Goal: Task Accomplishment & Management: Use online tool/utility

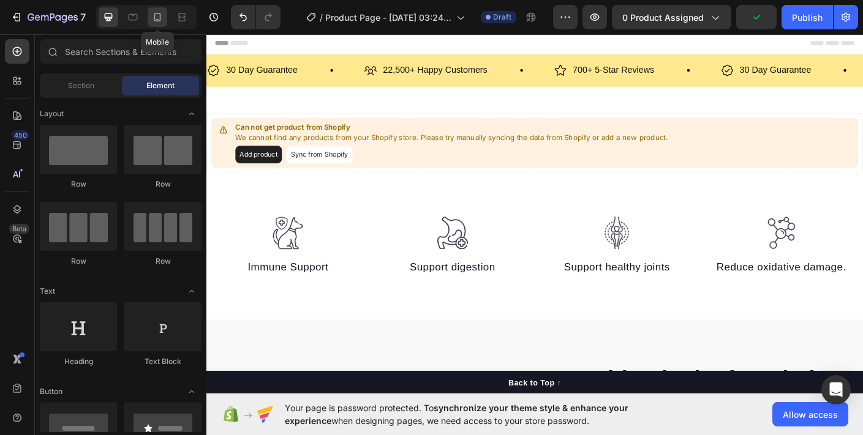
click at [154, 18] on icon at bounding box center [157, 17] width 7 height 9
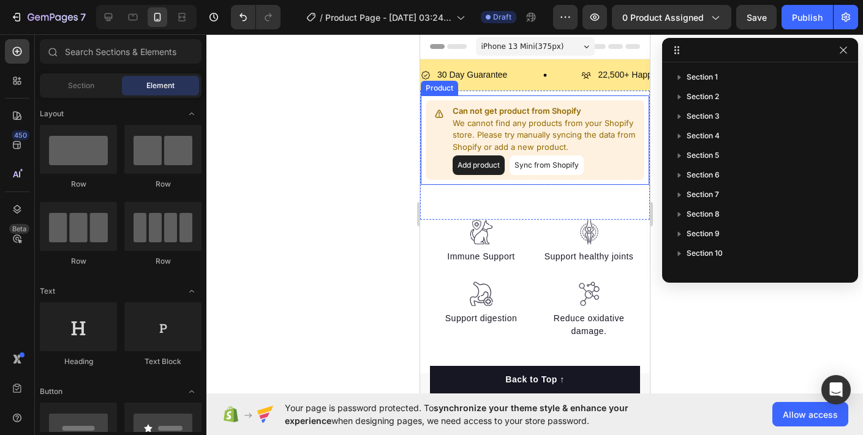
click at [476, 164] on button "Add product" at bounding box center [478, 166] width 52 height 20
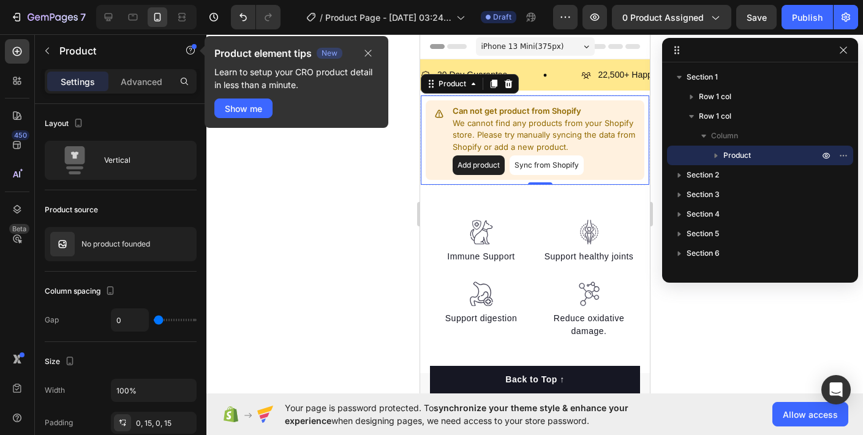
click at [374, 181] on div at bounding box center [534, 234] width 657 height 401
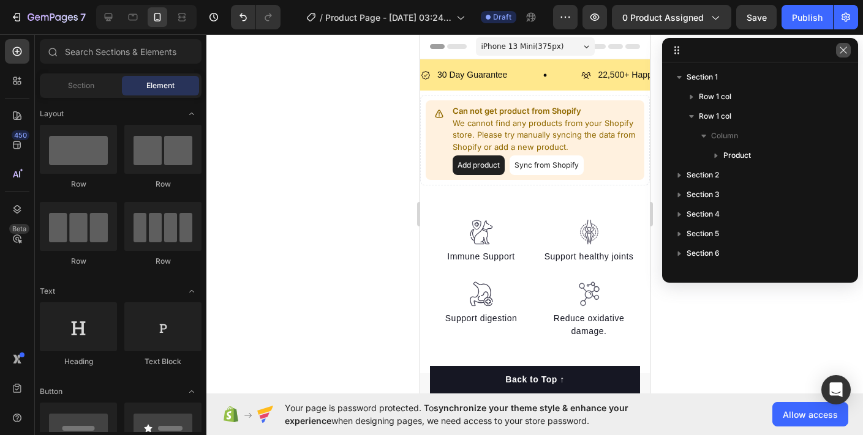
click at [845, 56] on button "button" at bounding box center [843, 50] width 15 height 15
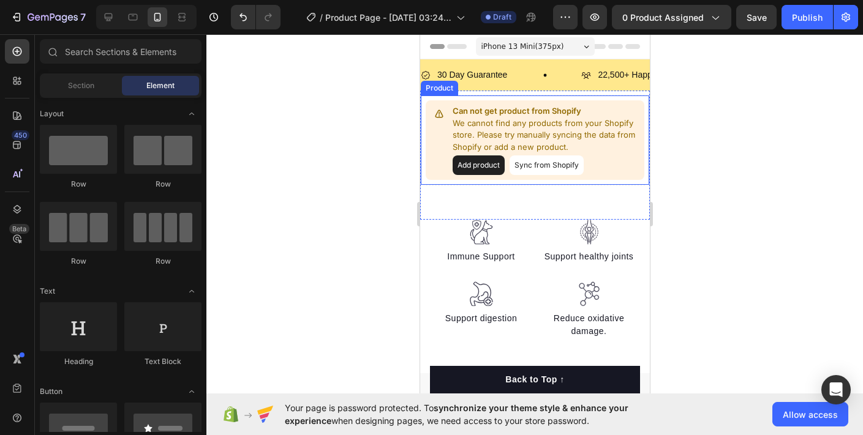
click at [530, 170] on button "Sync from Shopify" at bounding box center [546, 166] width 74 height 20
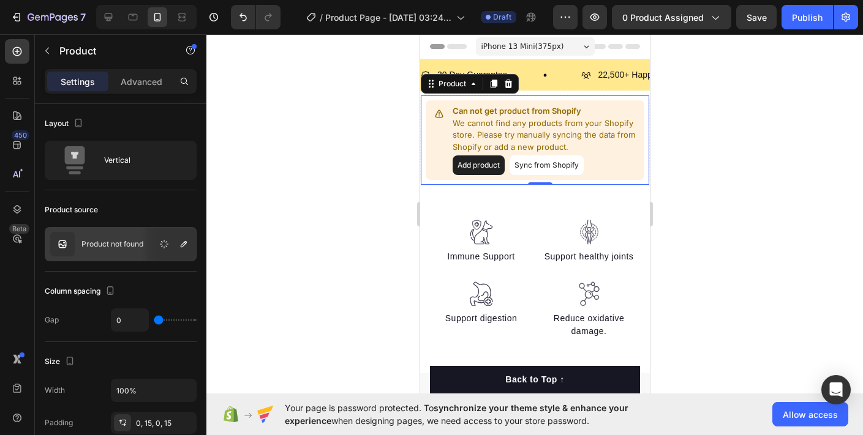
click at [551, 173] on button "Sync from Shopify" at bounding box center [546, 166] width 74 height 20
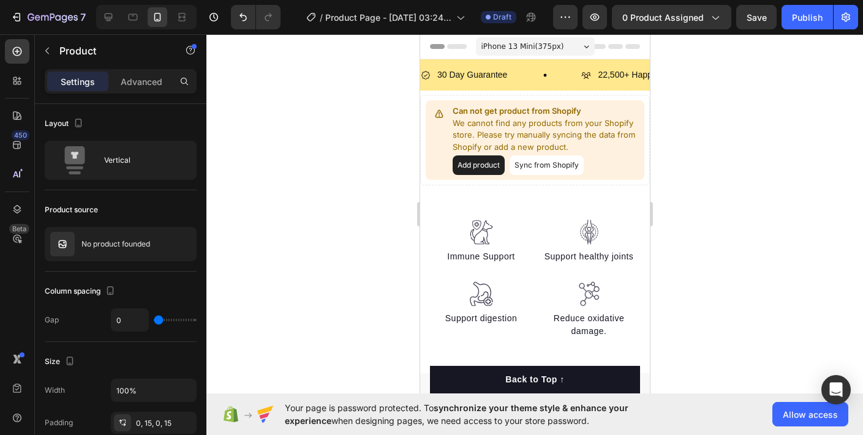
click at [551, 173] on button "Sync from Shopify" at bounding box center [546, 166] width 74 height 20
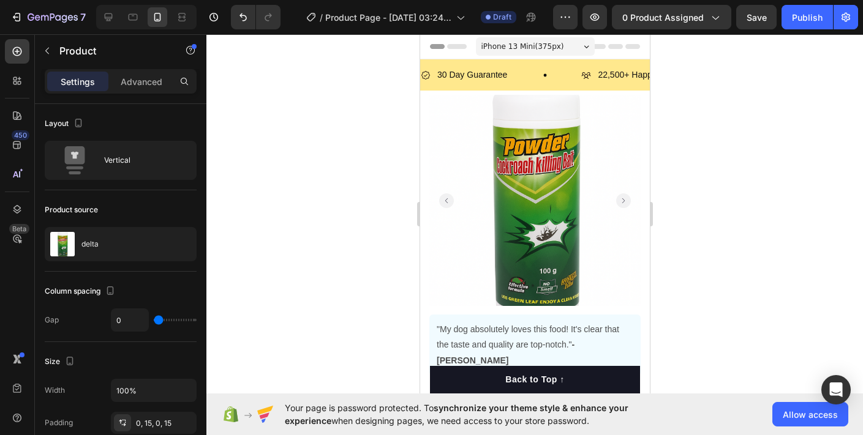
click at [513, 47] on span "iPhone 13 Mini ( 375 px)" at bounding box center [522, 46] width 83 height 12
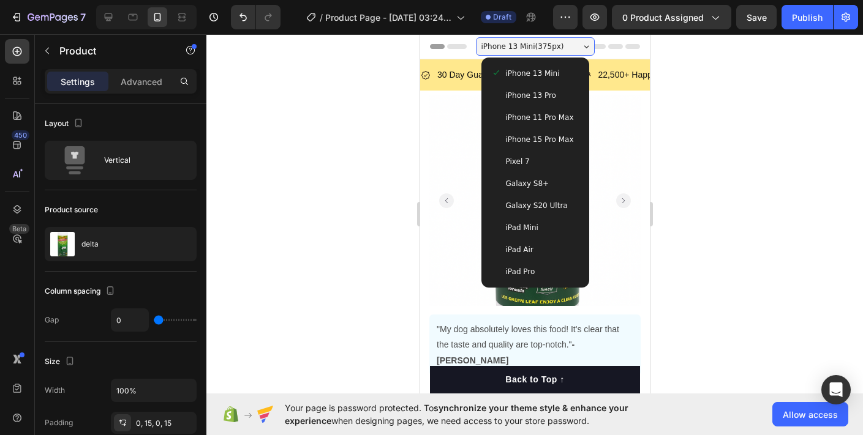
click at [549, 202] on span "Galaxy S20 Ultra" at bounding box center [536, 206] width 62 height 12
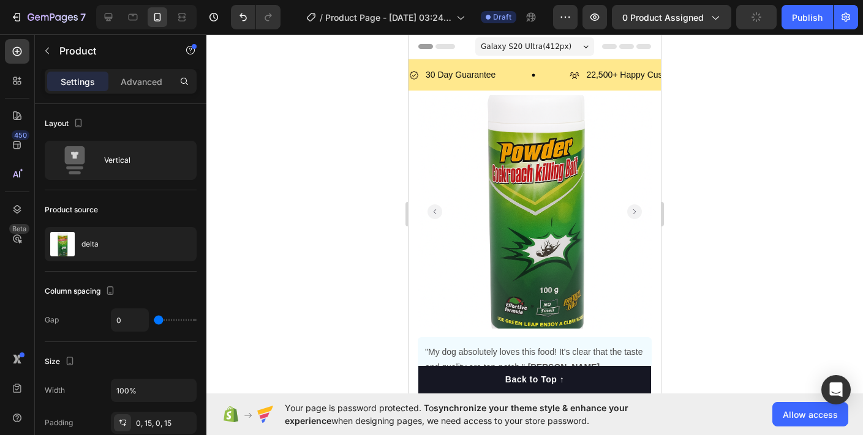
click at [562, 43] on span "Galaxy S20 Ultra ( 412 px)" at bounding box center [526, 46] width 91 height 12
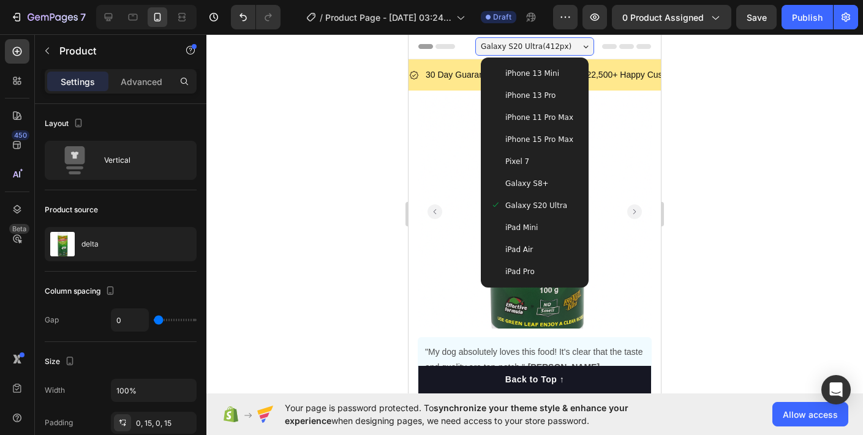
click at [535, 157] on div "Pixel 7" at bounding box center [535, 162] width 88 height 12
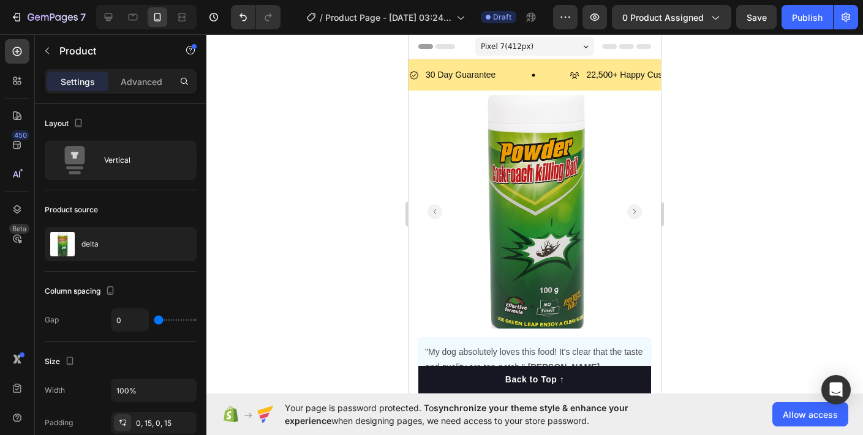
click at [537, 54] on div "Pixel 7 ( 412 px)" at bounding box center [534, 46] width 119 height 18
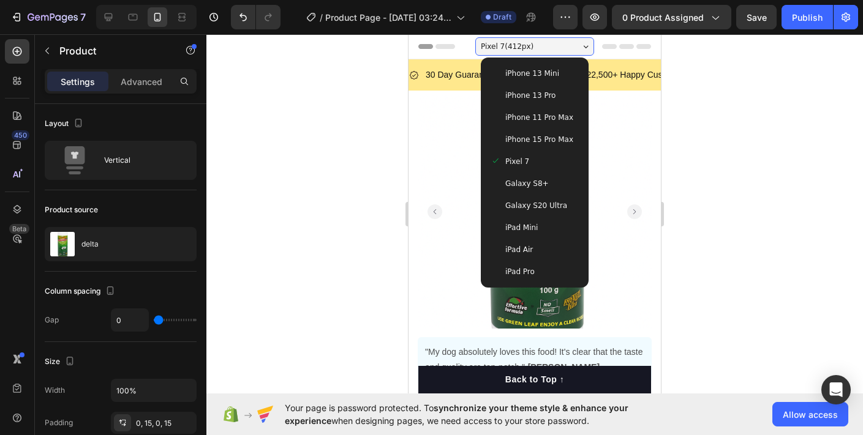
click at [542, 92] on span "iPhone 13 Pro" at bounding box center [530, 95] width 50 height 12
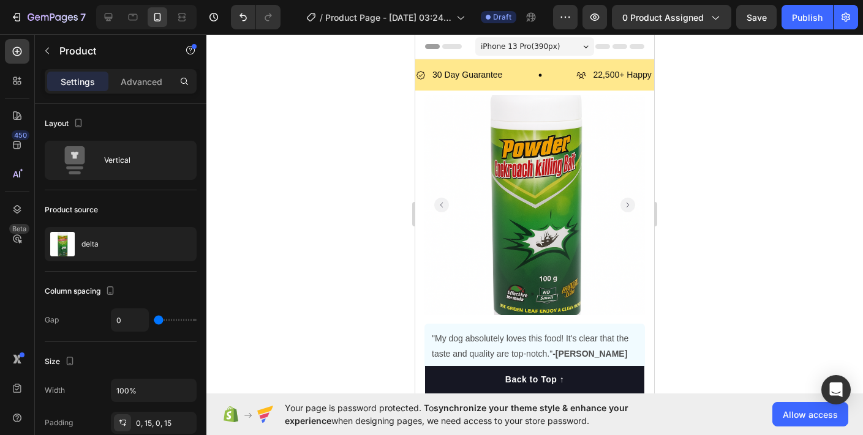
click at [672, 128] on div at bounding box center [534, 234] width 657 height 401
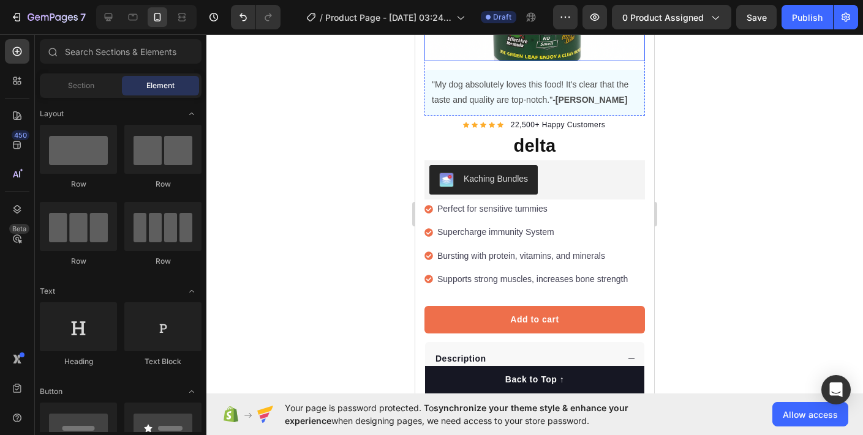
scroll to position [266, 0]
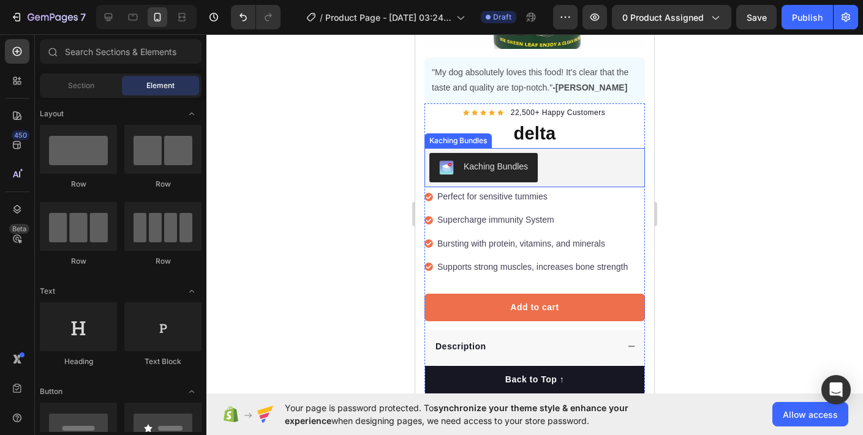
click at [512, 168] on div "Kaching Bundles" at bounding box center [496, 166] width 64 height 13
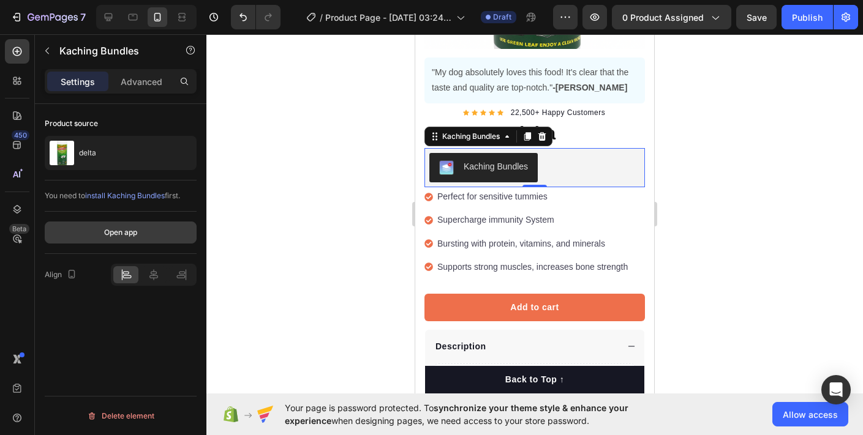
click at [144, 236] on button "Open app" at bounding box center [121, 233] width 152 height 22
click at [545, 139] on icon at bounding box center [542, 137] width 10 height 10
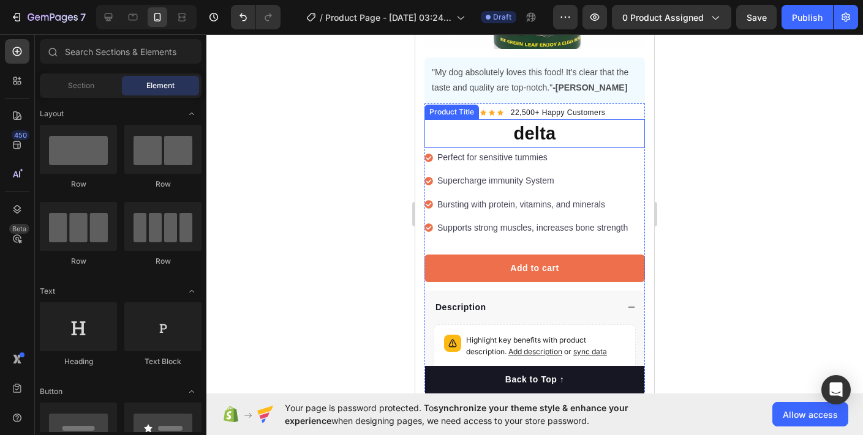
click at [526, 130] on h1 "delta" at bounding box center [534, 133] width 221 height 29
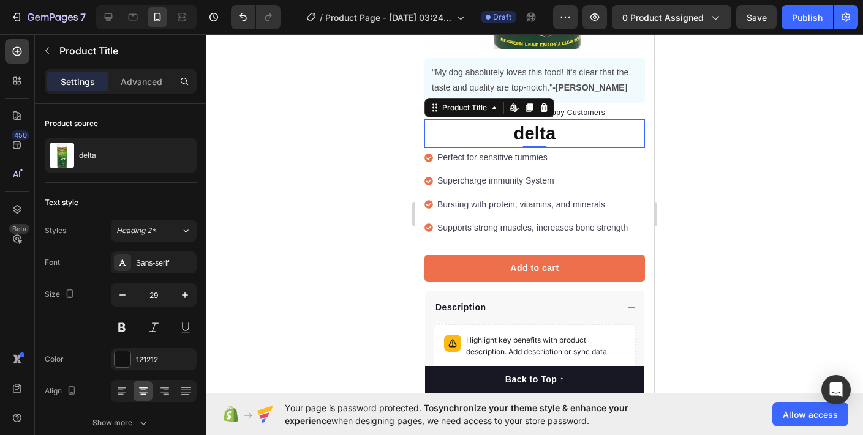
click at [673, 155] on div at bounding box center [534, 234] width 657 height 401
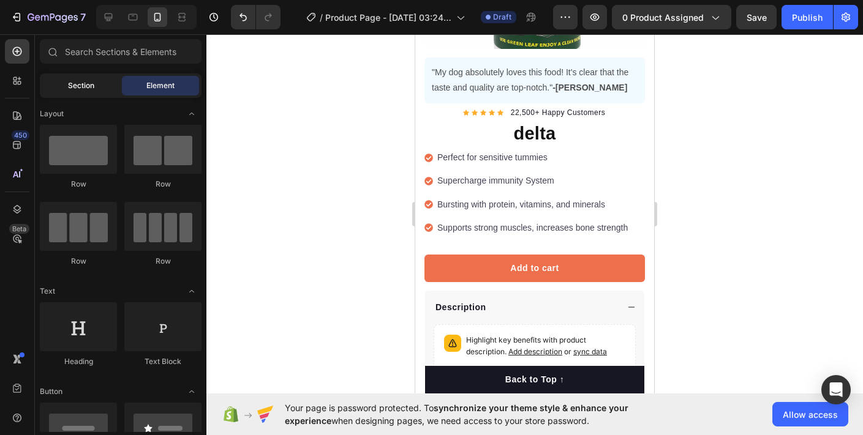
click at [88, 89] on span "Section" at bounding box center [81, 85] width 26 height 11
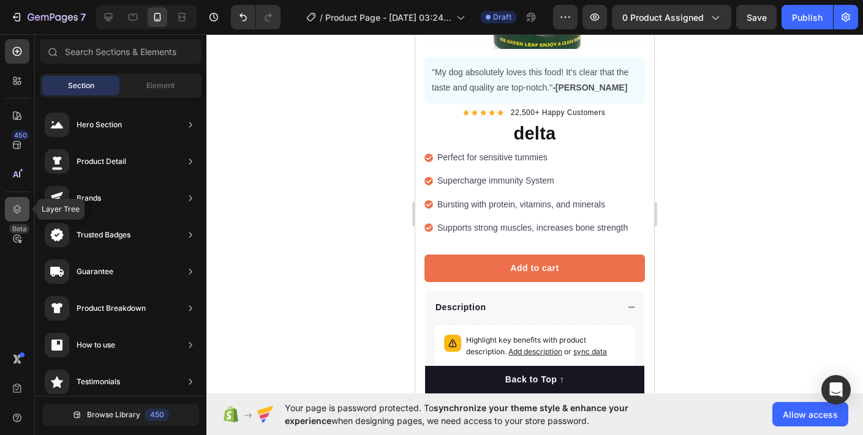
click at [22, 206] on icon at bounding box center [17, 209] width 12 height 12
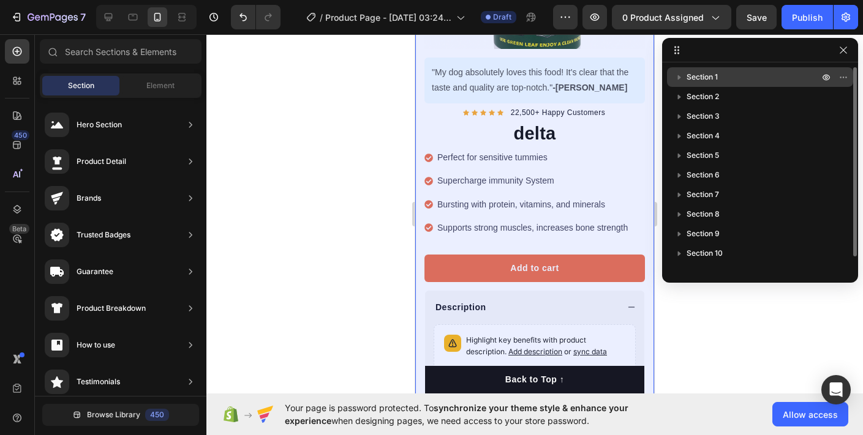
click at [681, 78] on icon "button" at bounding box center [679, 77] width 12 height 12
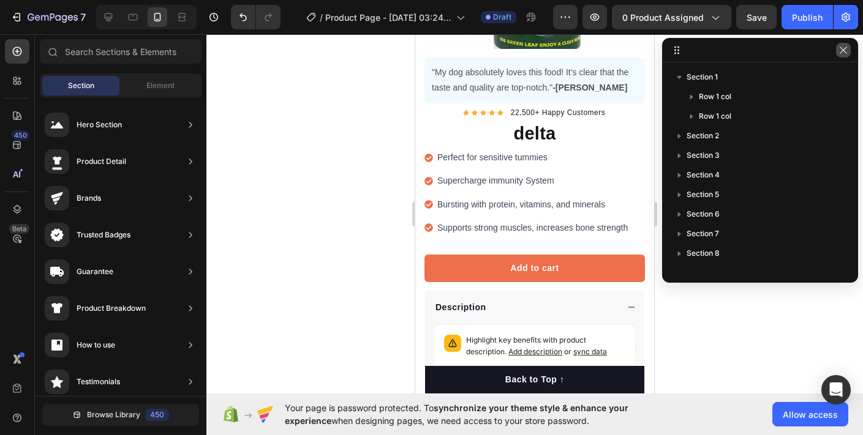
click at [845, 53] on icon "button" at bounding box center [844, 50] width 10 height 10
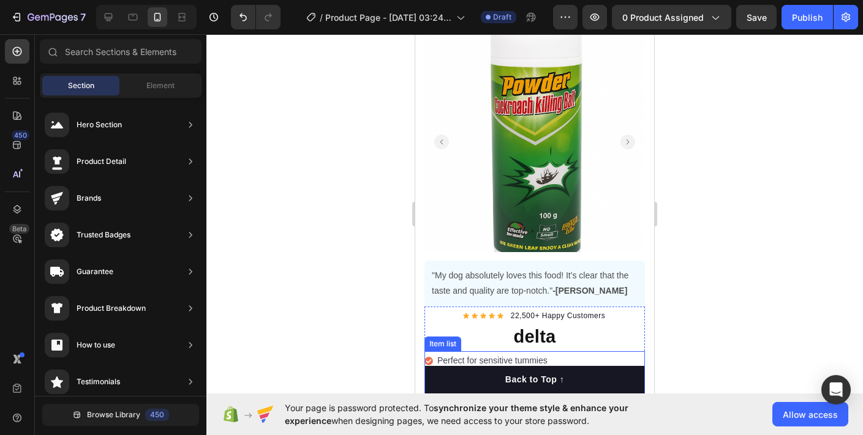
scroll to position [0, 0]
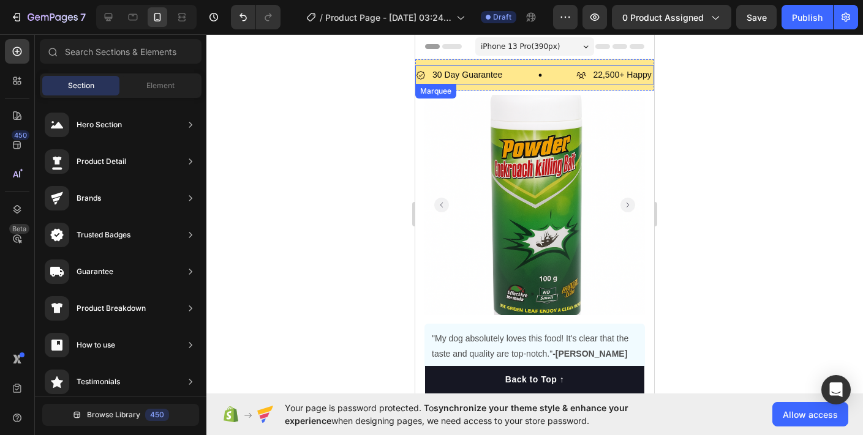
click at [557, 67] on div "30 Day Guarantee Item List" at bounding box center [496, 75] width 160 height 19
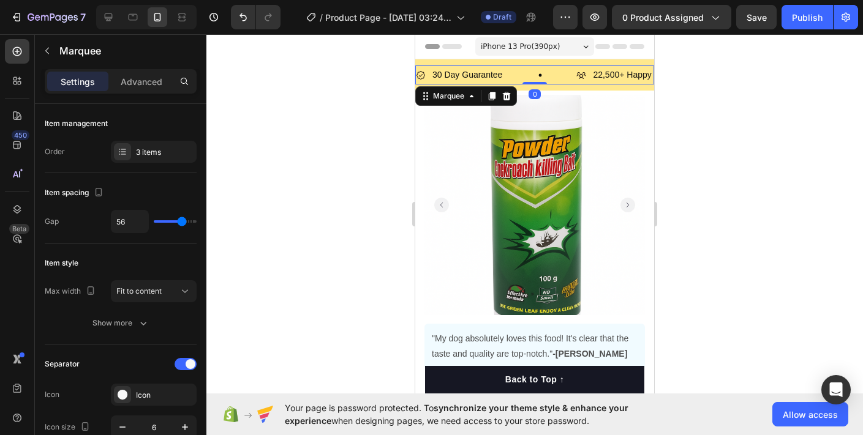
drag, startPoint x: 681, startPoint y: 63, endPoint x: 214, endPoint y: 9, distance: 470.5
click at [681, 63] on div at bounding box center [534, 234] width 657 height 401
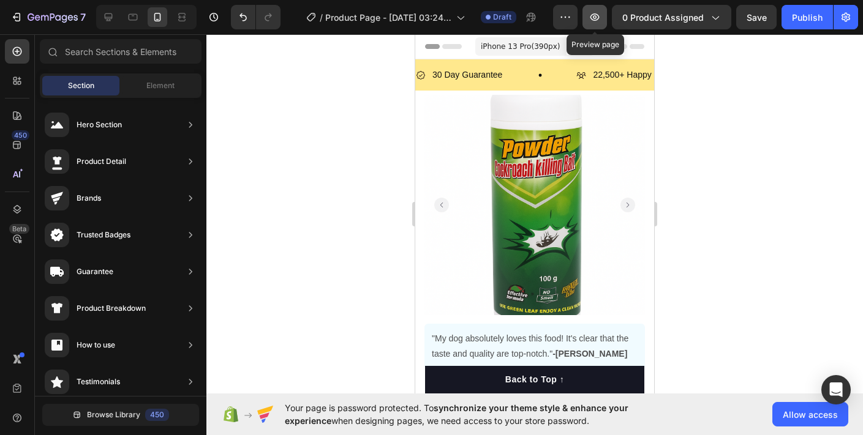
click at [603, 28] on button "button" at bounding box center [595, 17] width 25 height 25
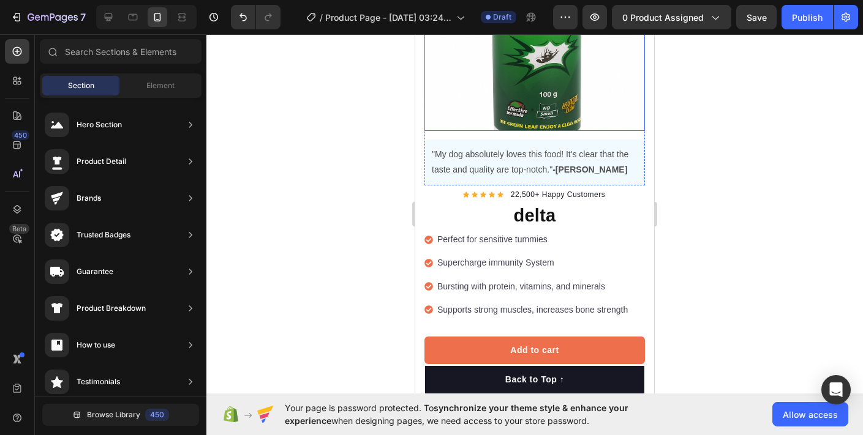
scroll to position [184, 0]
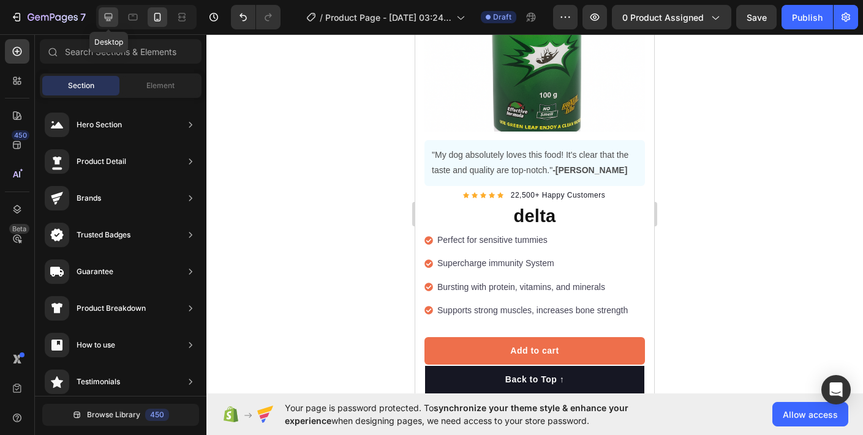
click at [113, 15] on icon at bounding box center [108, 17] width 12 height 12
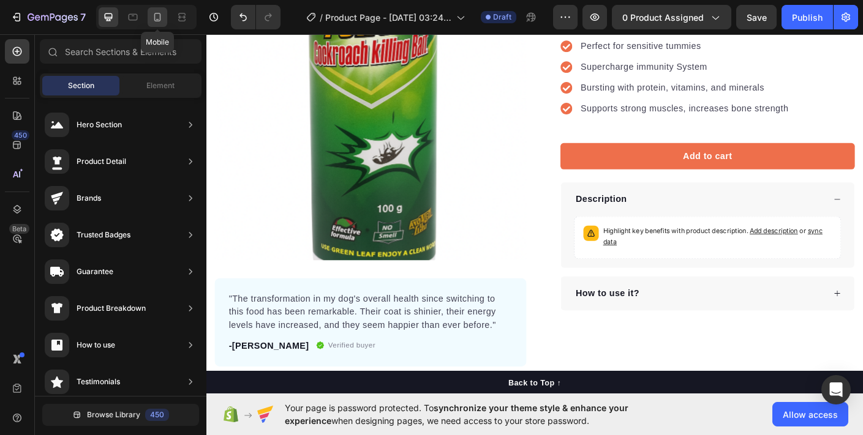
click at [157, 13] on icon at bounding box center [157, 17] width 7 height 9
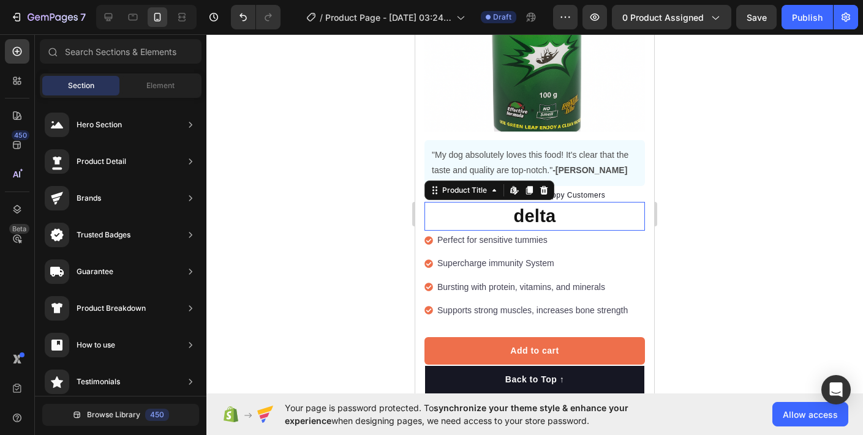
click at [529, 208] on h1 "delta" at bounding box center [534, 216] width 221 height 29
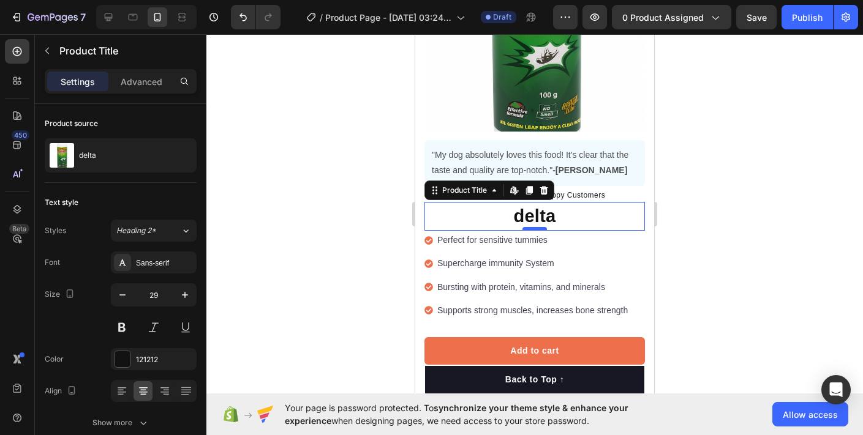
click at [535, 230] on div at bounding box center [534, 229] width 25 height 4
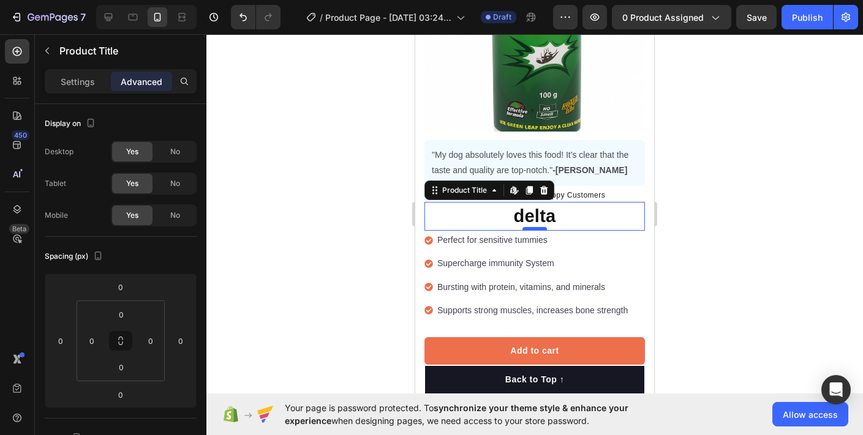
click at [535, 230] on div at bounding box center [534, 229] width 25 height 4
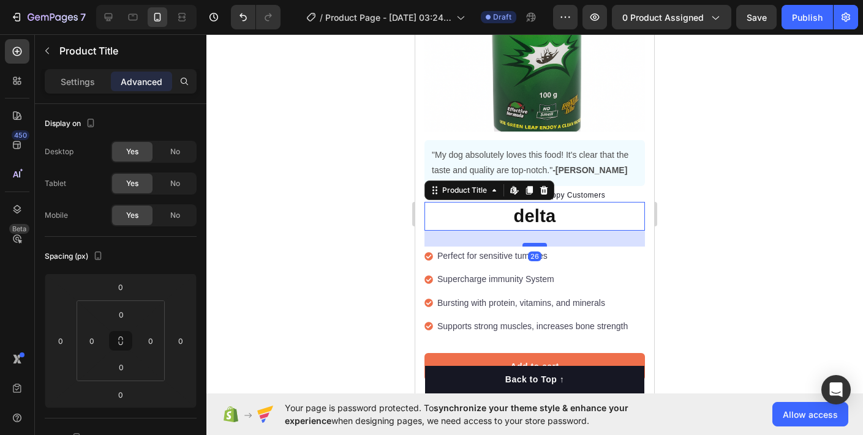
drag, startPoint x: 535, startPoint y: 230, endPoint x: 535, endPoint y: 246, distance: 15.9
click at [535, 246] on div at bounding box center [534, 245] width 25 height 4
type input "26"
click at [537, 234] on div "26" at bounding box center [534, 239] width 221 height 16
click at [679, 256] on div at bounding box center [534, 234] width 657 height 401
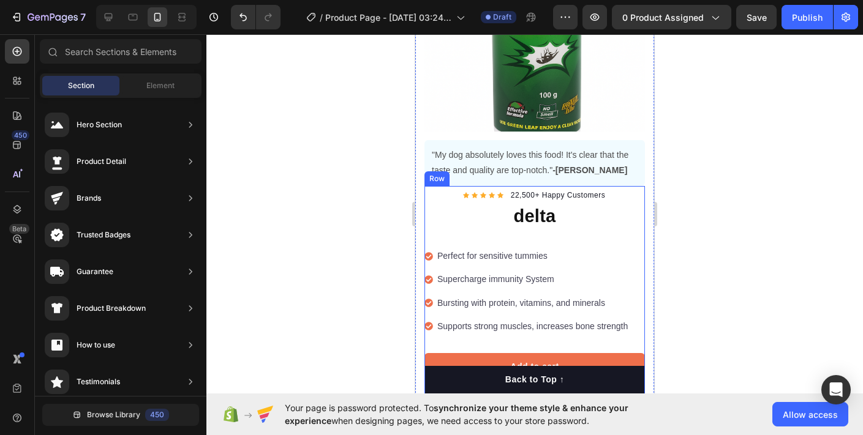
click at [533, 233] on div "Icon Icon Icon Icon Icon Icon List Hoz 22,500+ Happy Customers Text block Row d…" at bounding box center [534, 355] width 221 height 333
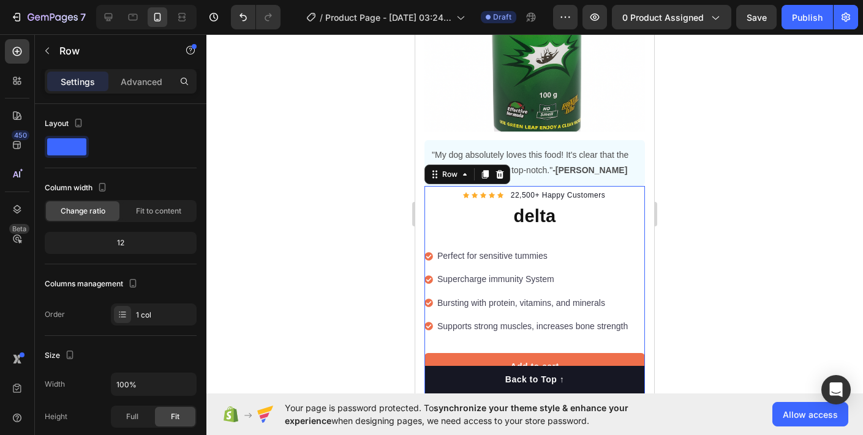
click at [667, 273] on div at bounding box center [534, 234] width 657 height 401
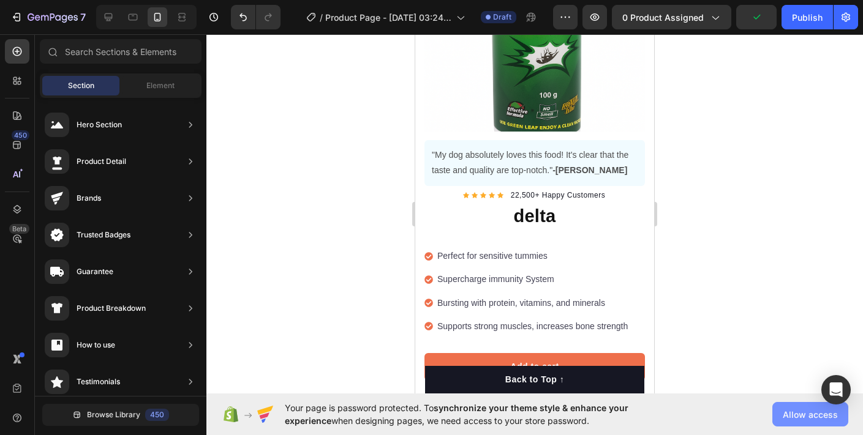
click at [784, 413] on span "Allow access" at bounding box center [810, 415] width 55 height 13
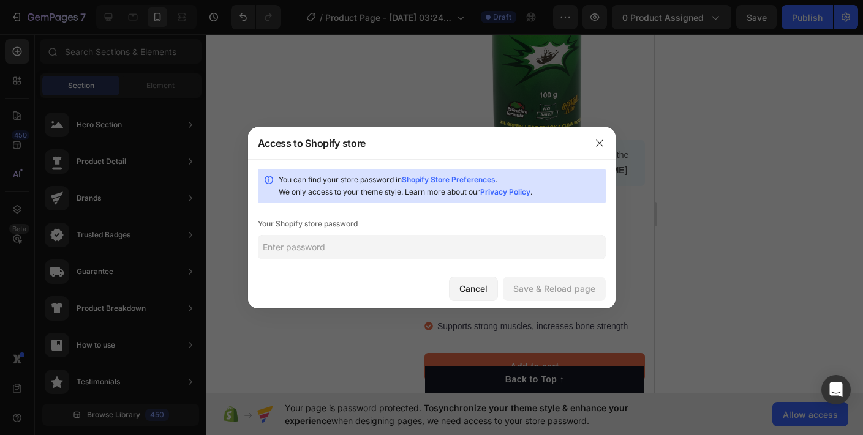
click at [393, 247] on input "text" at bounding box center [432, 247] width 348 height 25
paste input "ahtsoh"
type input "ahtsoh"
click at [537, 284] on div "Save & Reload page" at bounding box center [554, 288] width 82 height 13
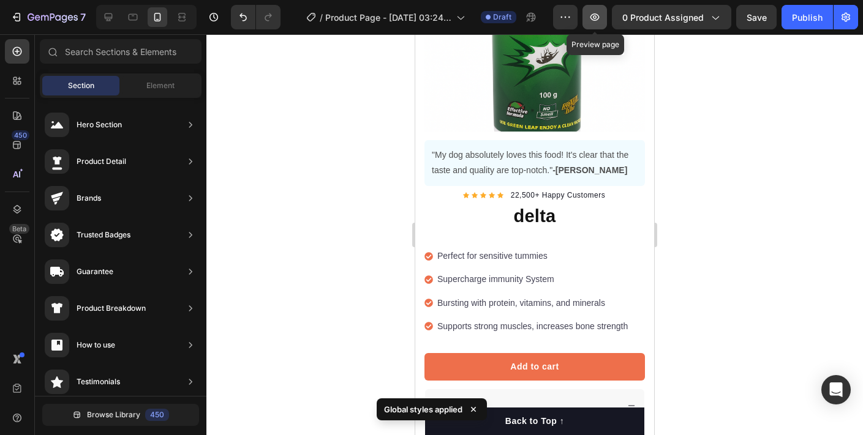
click at [596, 23] on icon "button" at bounding box center [595, 17] width 12 height 12
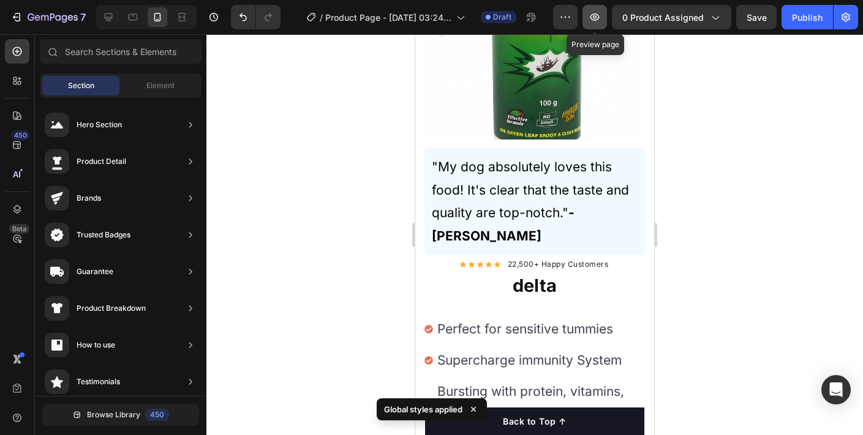
scroll to position [192, 0]
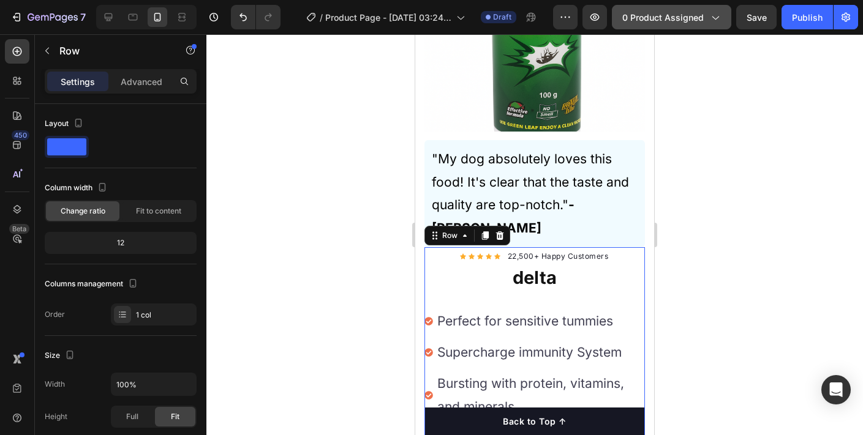
click at [694, 20] on span "0 product assigned" at bounding box center [662, 17] width 81 height 13
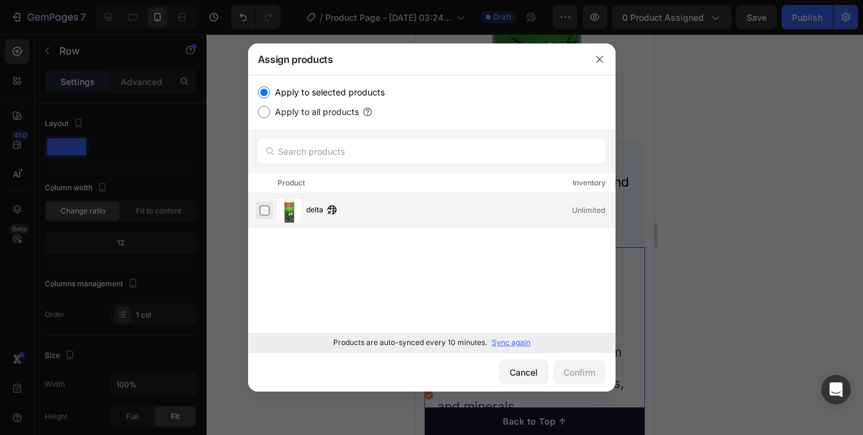
click at [269, 215] on label at bounding box center [265, 211] width 10 height 10
click at [578, 375] on div "Confirm" at bounding box center [580, 372] width 32 height 13
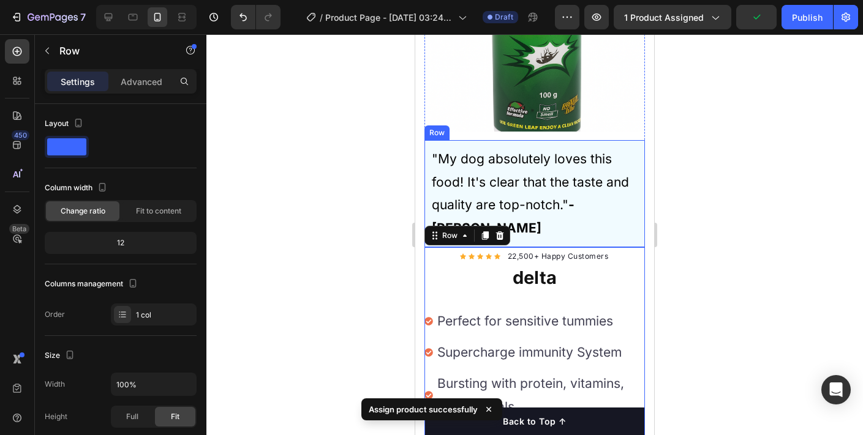
click at [738, 192] on div at bounding box center [534, 234] width 657 height 401
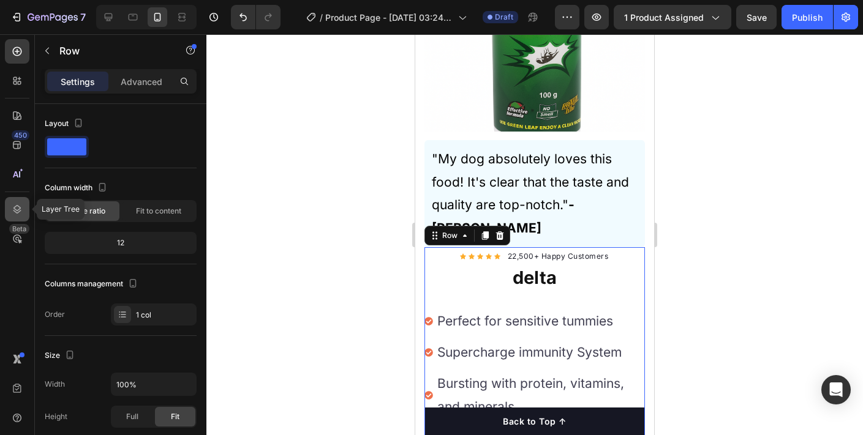
click at [17, 212] on icon at bounding box center [17, 209] width 12 height 12
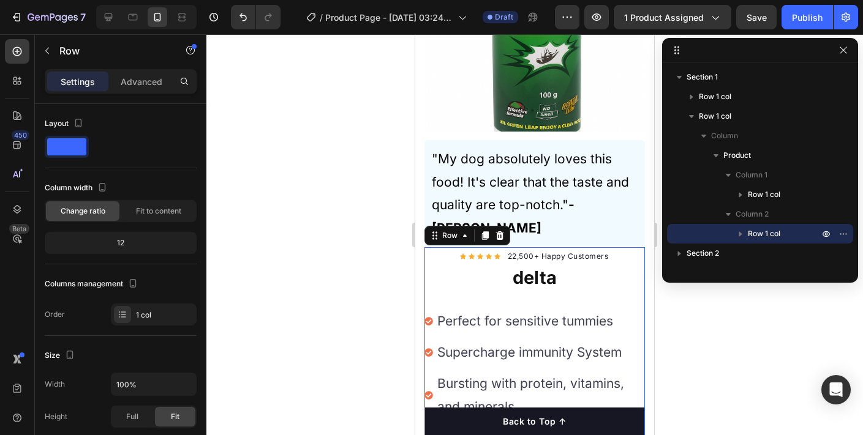
click at [720, 304] on div at bounding box center [534, 234] width 657 height 401
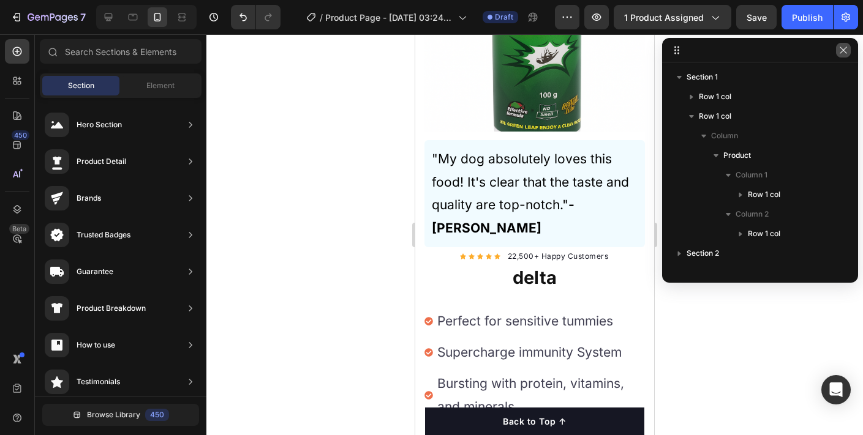
click at [845, 53] on icon "button" at bounding box center [844, 50] width 10 height 10
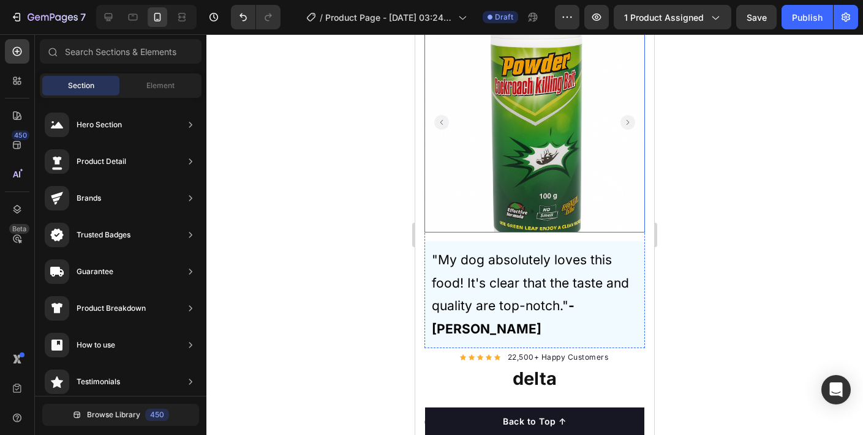
scroll to position [0, 0]
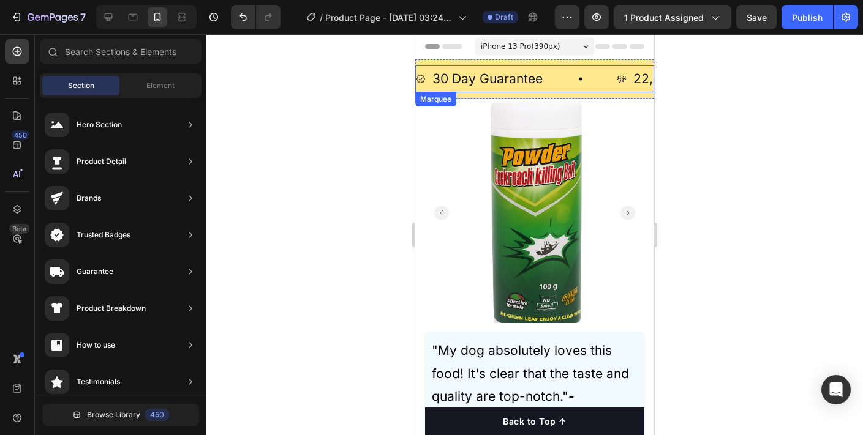
click at [594, 75] on div "30 Day Guarantee Item List" at bounding box center [516, 79] width 201 height 27
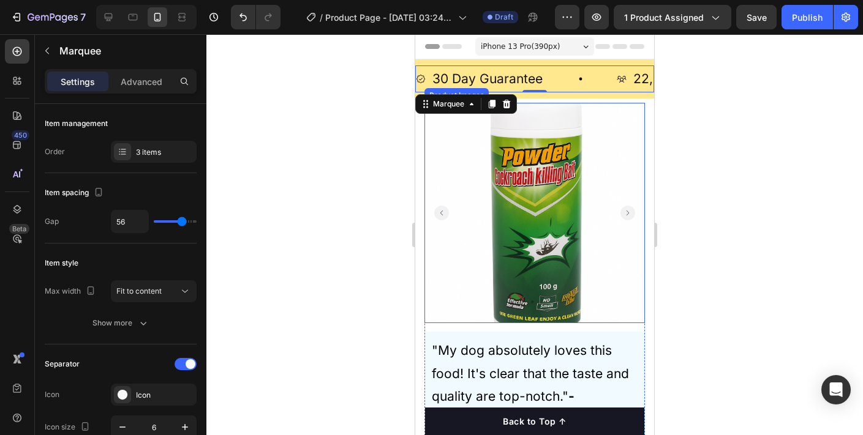
click at [567, 186] on img at bounding box center [534, 213] width 221 height 221
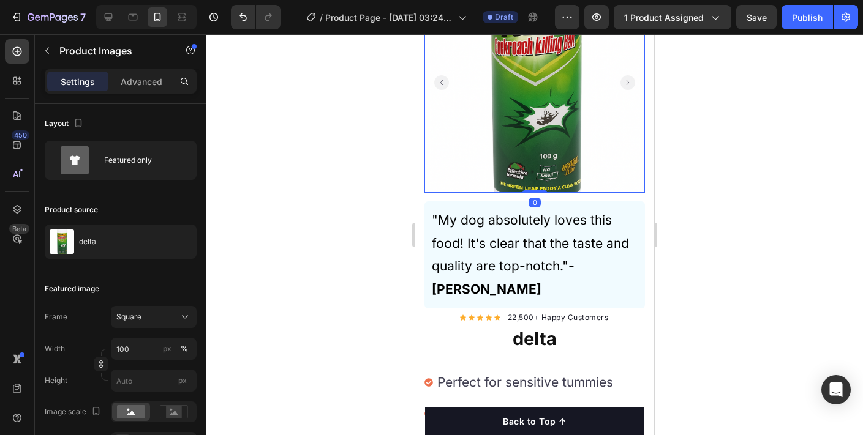
scroll to position [141, 0]
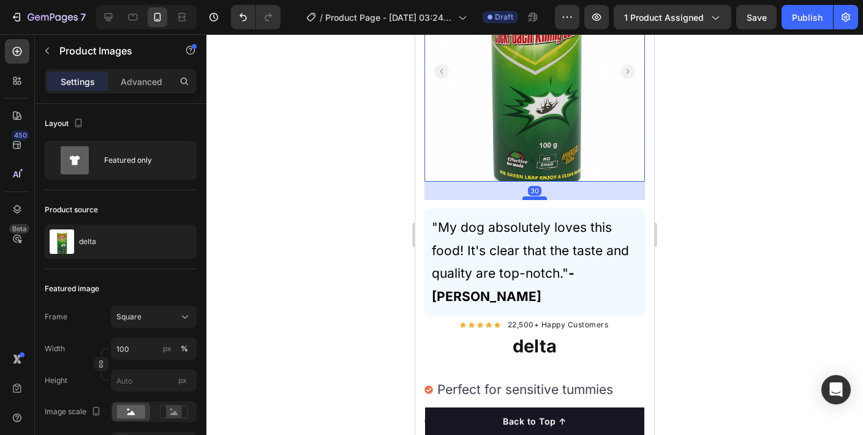
drag, startPoint x: 532, startPoint y: 179, endPoint x: 534, endPoint y: 198, distance: 18.4
click at [534, 198] on div at bounding box center [534, 199] width 25 height 4
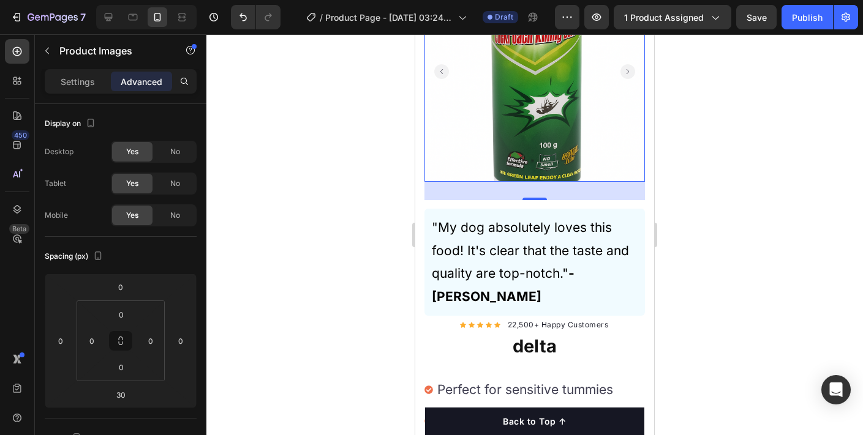
click at [551, 193] on div "30" at bounding box center [534, 191] width 221 height 18
click at [96, 80] on div "Settings" at bounding box center [77, 82] width 61 height 20
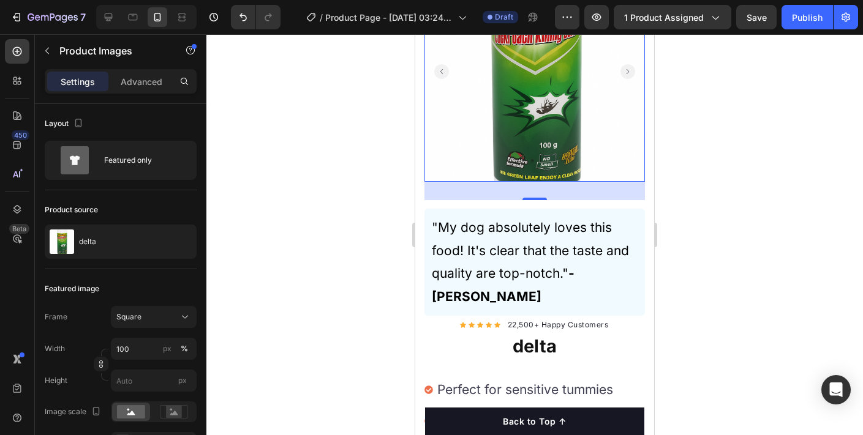
click at [677, 209] on div at bounding box center [534, 234] width 657 height 401
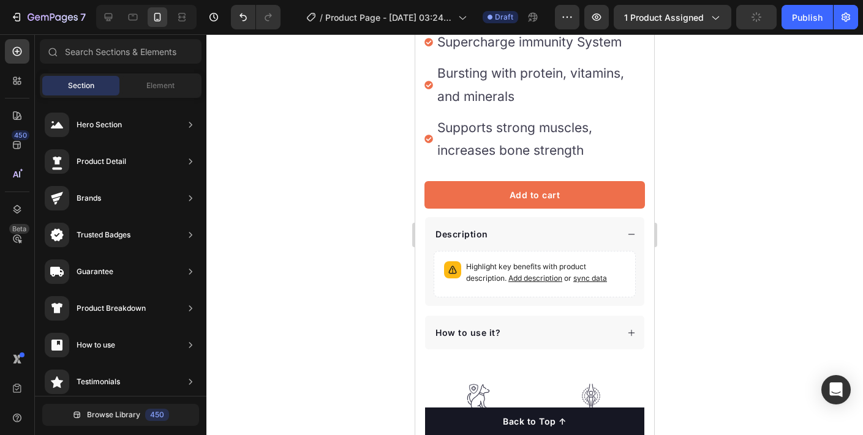
scroll to position [514, 0]
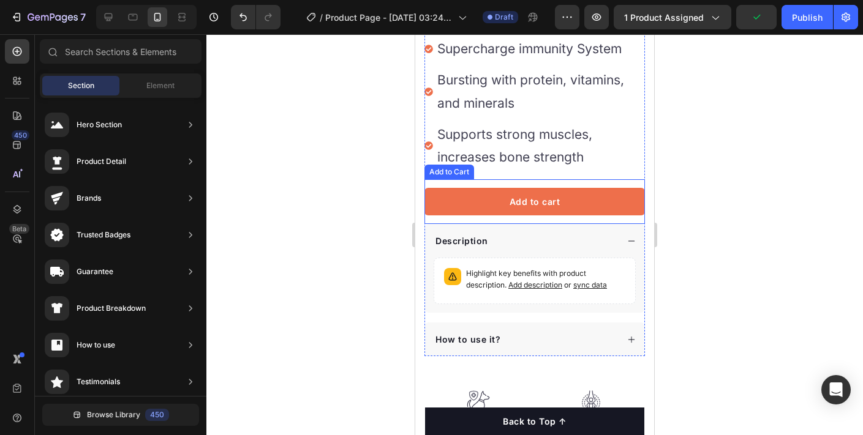
click at [542, 179] on div "Add to cart Add to Cart" at bounding box center [534, 201] width 221 height 45
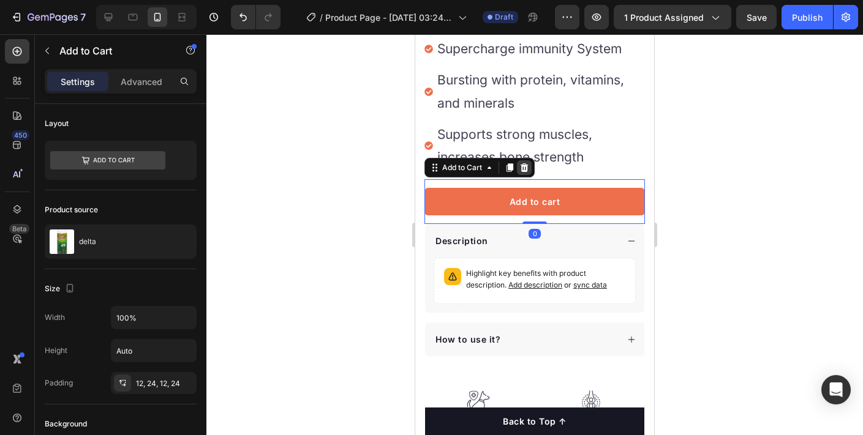
click at [521, 163] on icon at bounding box center [524, 168] width 10 height 10
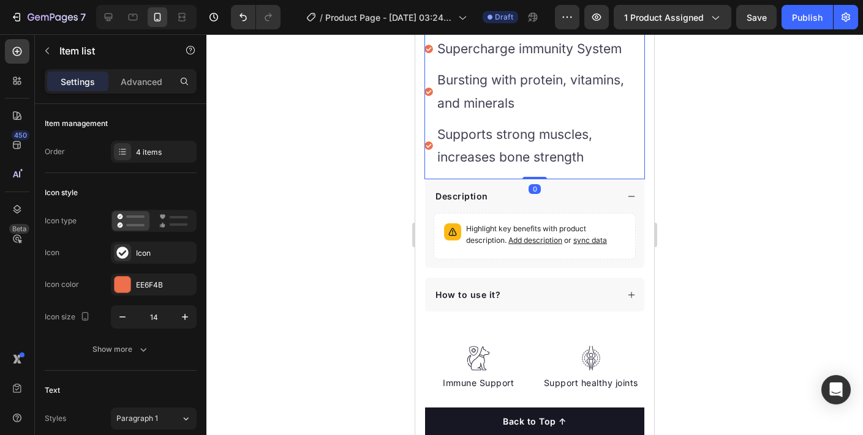
click at [533, 155] on div "Perfect for sensitive tummies Supercharge immunity System Bursting with protein…" at bounding box center [534, 91] width 221 height 175
type input "100%"
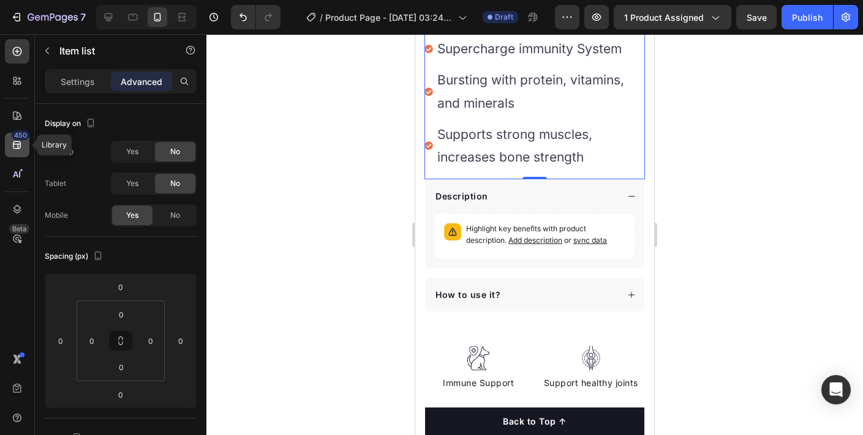
click at [14, 143] on icon at bounding box center [17, 145] width 12 height 12
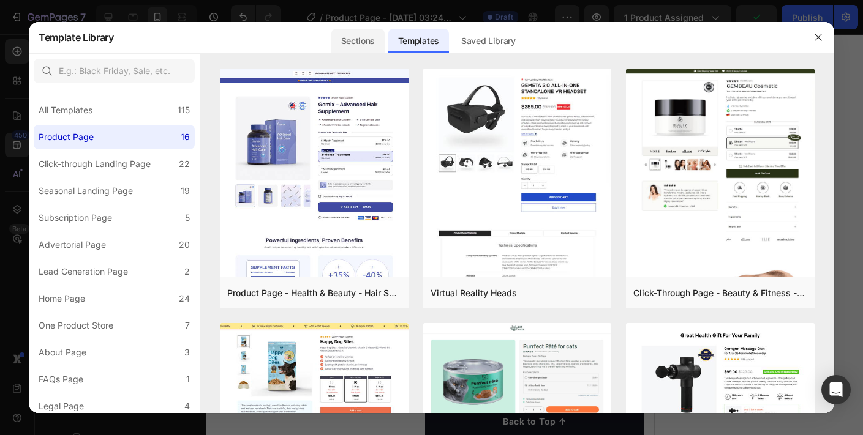
click at [369, 44] on div "Sections" at bounding box center [357, 41] width 53 height 25
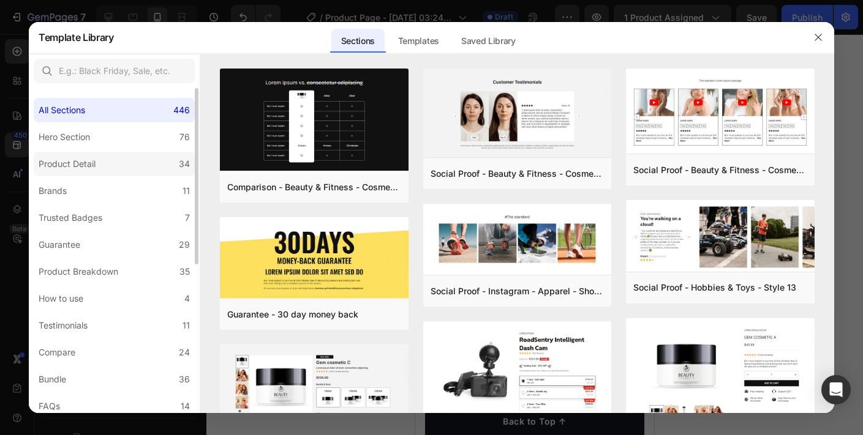
click at [125, 164] on label "Product Detail 34" at bounding box center [114, 164] width 161 height 25
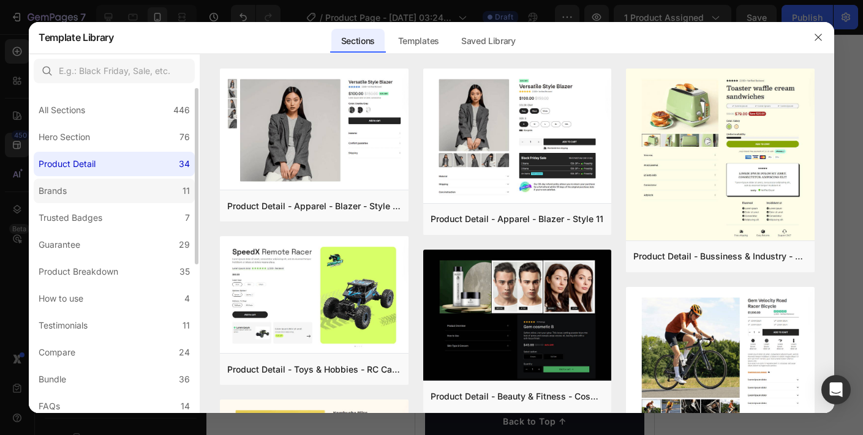
click at [127, 189] on label "Brands 11" at bounding box center [114, 191] width 161 height 25
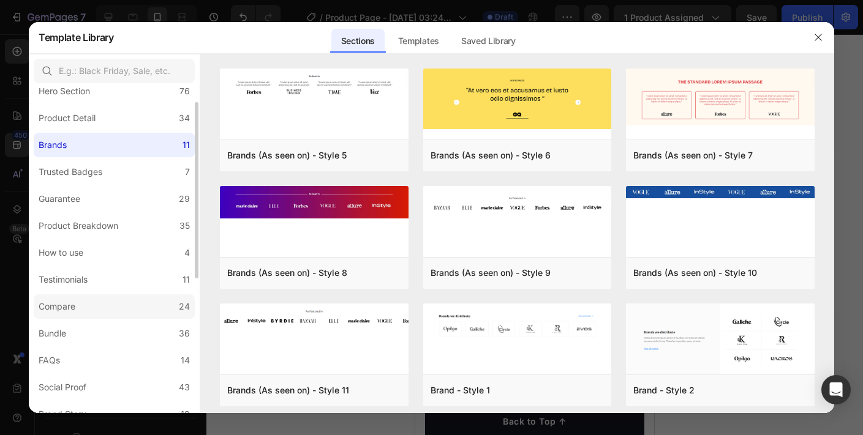
scroll to position [47, 0]
click at [131, 337] on label "Bundle 36" at bounding box center [114, 333] width 161 height 25
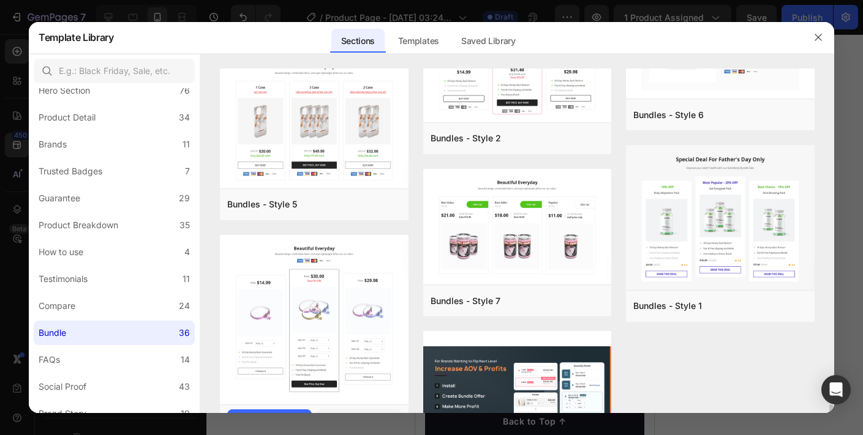
scroll to position [2040, 0]
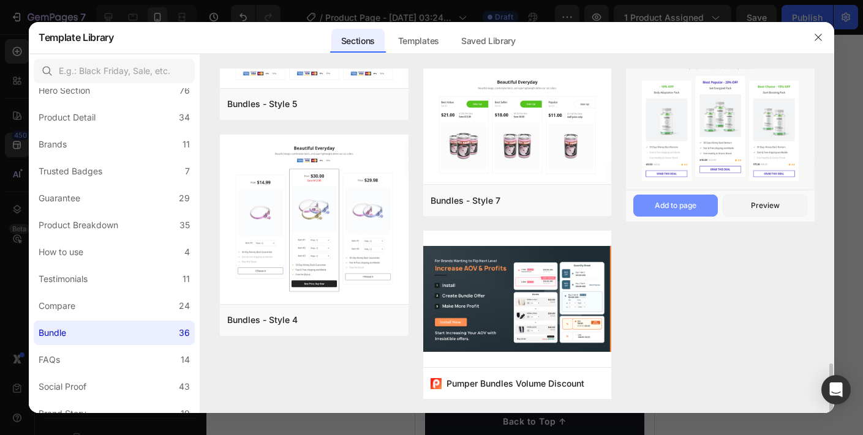
click at [698, 206] on button "Add to page" at bounding box center [675, 206] width 85 height 22
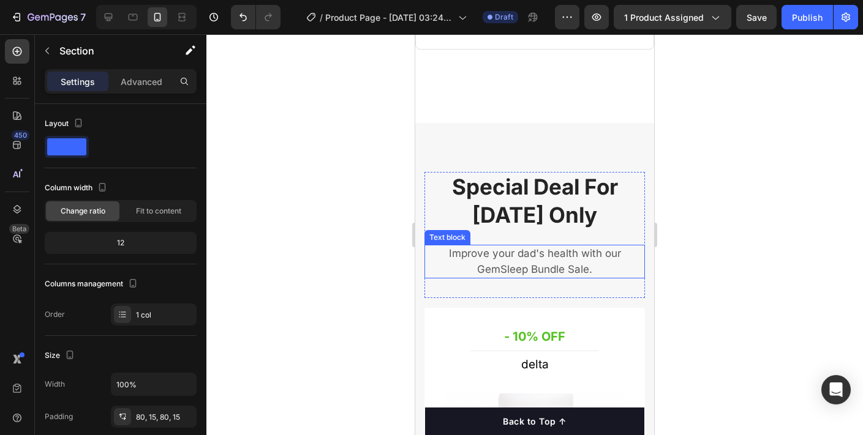
scroll to position [5473, 0]
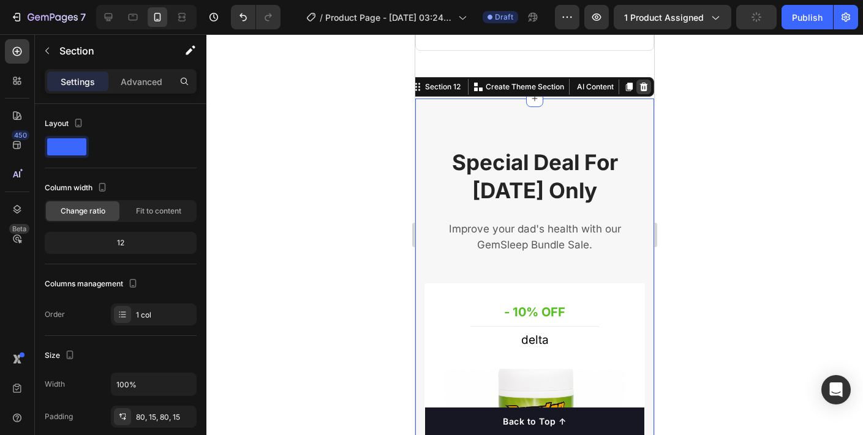
click at [642, 94] on div at bounding box center [643, 87] width 15 height 15
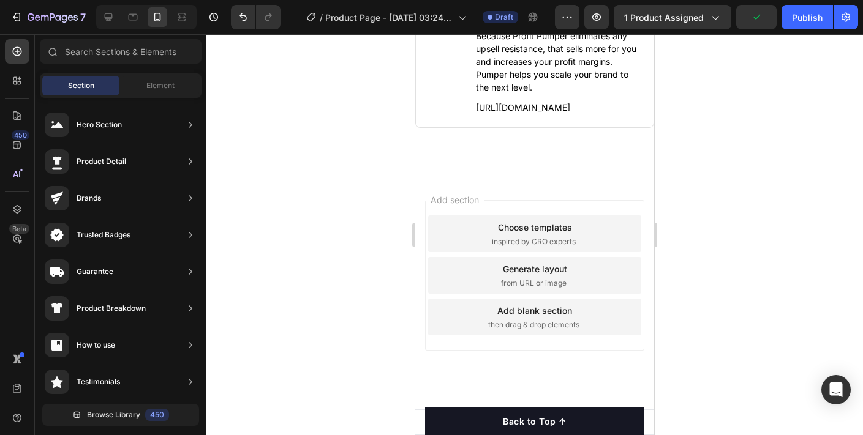
scroll to position [5421, 0]
click at [564, 242] on span "inspired by CRO experts" at bounding box center [534, 241] width 84 height 11
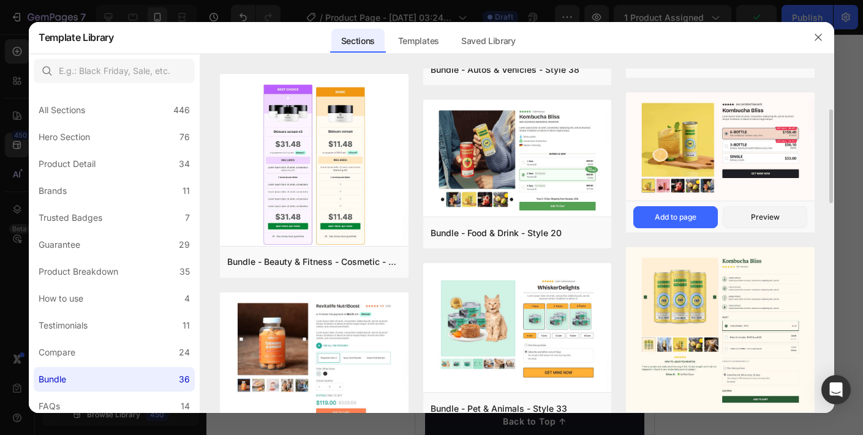
scroll to position [155, 0]
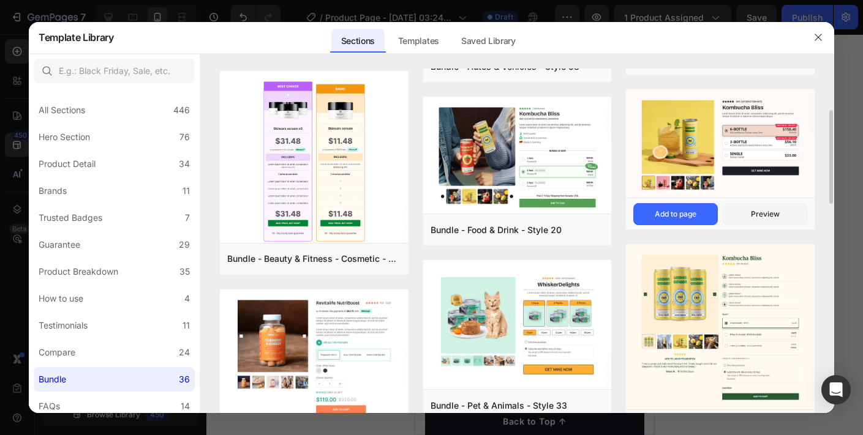
click at [731, 145] on img at bounding box center [720, 144] width 189 height 111
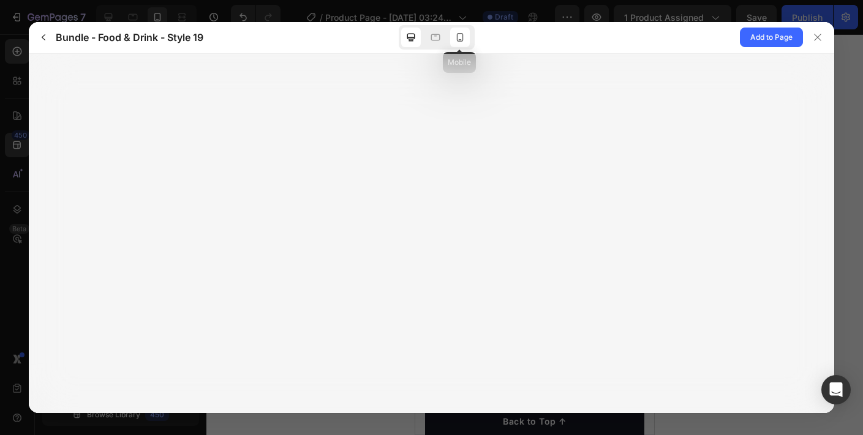
click at [461, 45] on div at bounding box center [460, 38] width 20 height 20
click at [755, 32] on span "Add to Page" at bounding box center [771, 37] width 42 height 15
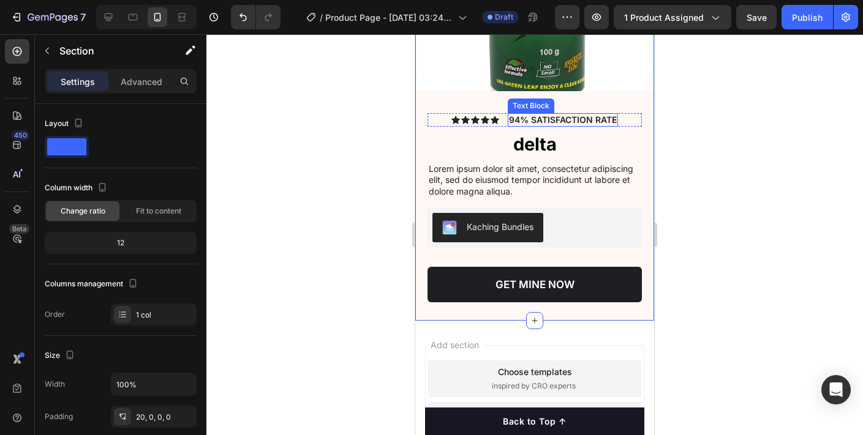
scroll to position [5758, 0]
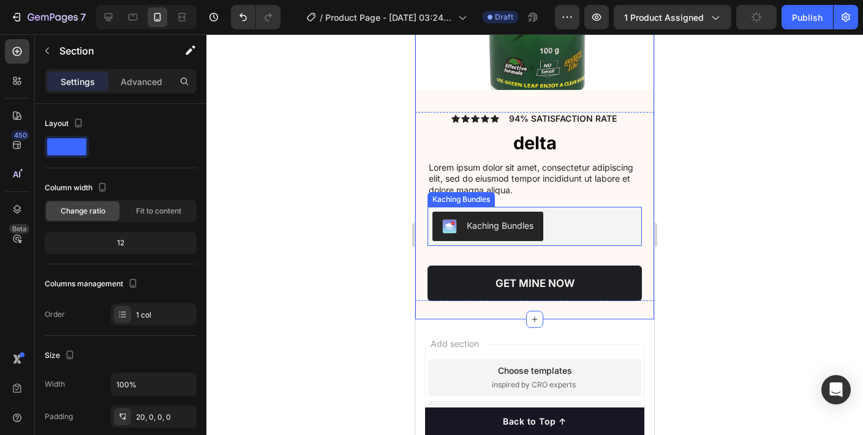
click at [508, 228] on div "Kaching Bundles" at bounding box center [500, 225] width 67 height 13
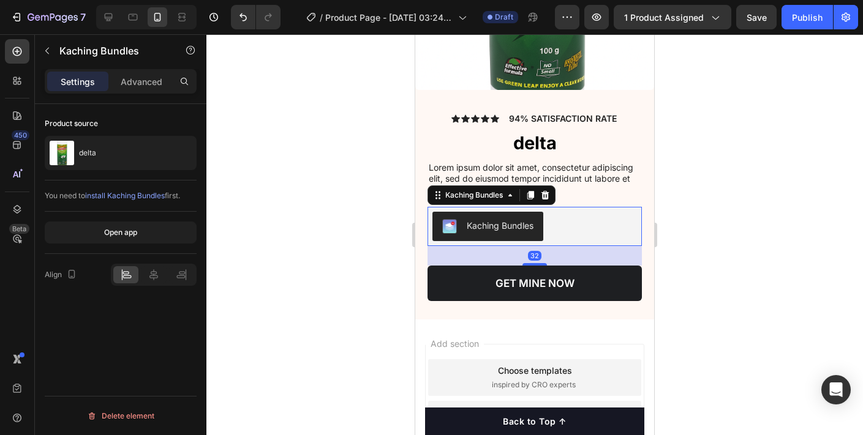
click at [508, 228] on div "Kaching Bundles" at bounding box center [500, 225] width 67 height 13
click at [157, 235] on button "Open app" at bounding box center [121, 233] width 152 height 22
